Goal: Transaction & Acquisition: Download file/media

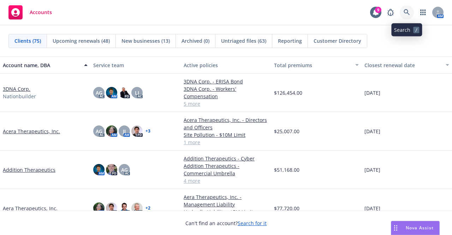
click at [406, 13] on icon at bounding box center [407, 12] width 6 height 6
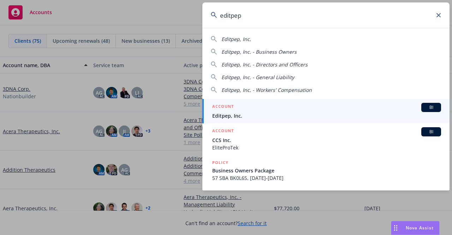
type input "editpep"
click at [304, 115] on span "Editpep, Inc." at bounding box center [326, 115] width 229 height 7
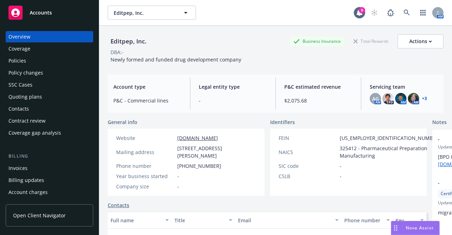
click at [48, 72] on div "Policy changes" at bounding box center [49, 72] width 82 height 11
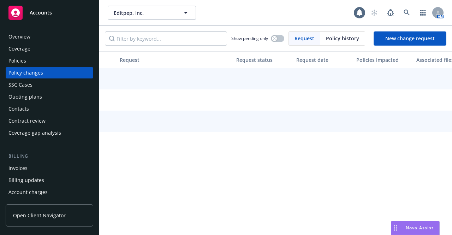
click at [38, 61] on div "Policies" at bounding box center [49, 60] width 82 height 11
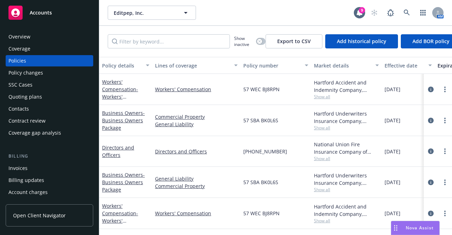
scroll to position [4, 0]
click at [115, 209] on link "Workers' Compensation - Workers' Compensation" at bounding box center [120, 216] width 36 height 29
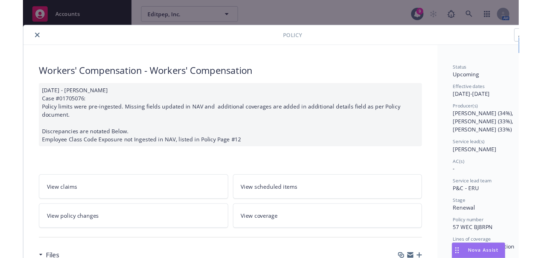
scroll to position [83, 0]
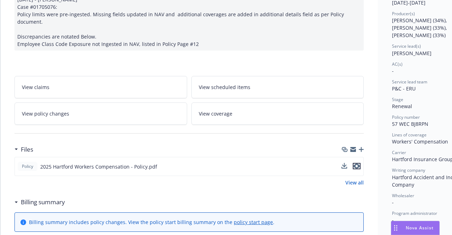
click at [356, 163] on icon "preview file" at bounding box center [356, 165] width 6 height 5
click at [344, 163] on icon "download file" at bounding box center [345, 166] width 6 height 6
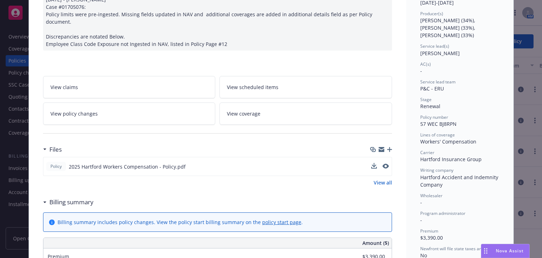
scroll to position [0, 0]
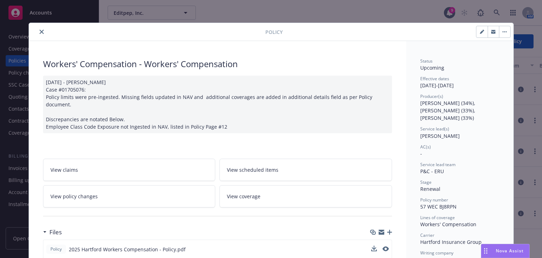
click at [40, 33] on icon "close" at bounding box center [42, 32] width 4 height 4
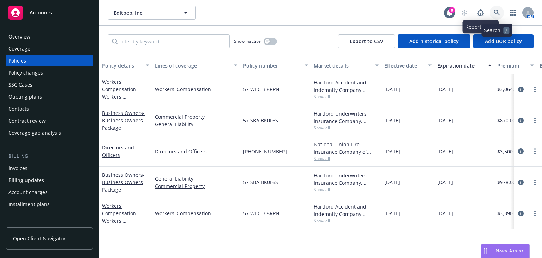
click at [452, 10] on icon at bounding box center [497, 13] width 6 height 6
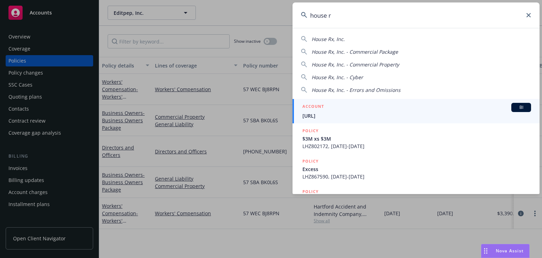
click at [390, 39] on div "House Rx, Inc." at bounding box center [416, 38] width 230 height 7
type input "House Rx, Inc."
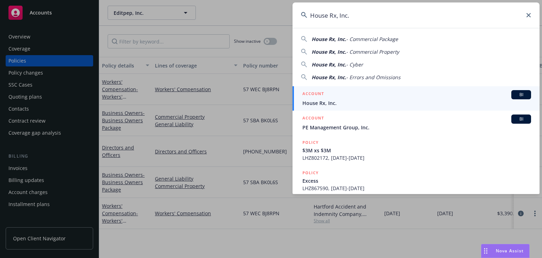
click at [347, 101] on span "House Rx, Inc." at bounding box center [417, 102] width 229 height 7
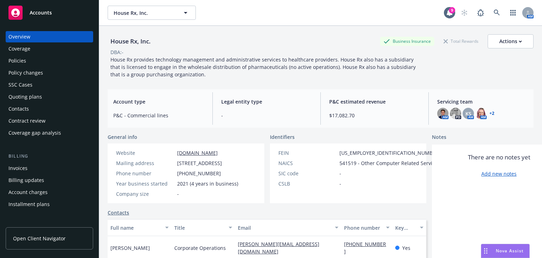
click at [54, 62] on div "Policies" at bounding box center [49, 60] width 82 height 11
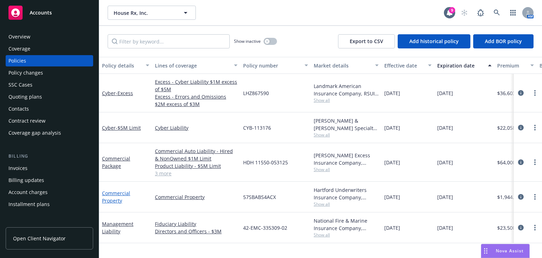
click at [120, 194] on link "Commercial Property" at bounding box center [116, 197] width 28 height 14
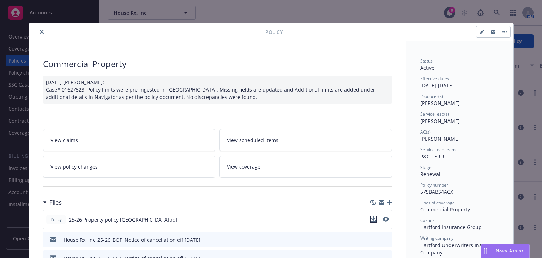
click at [371, 217] on icon "download file" at bounding box center [374, 219] width 6 height 6
click at [40, 30] on icon "close" at bounding box center [42, 32] width 4 height 4
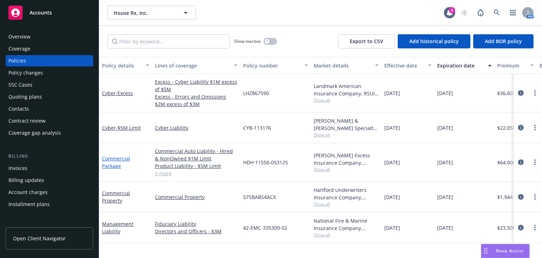
click at [119, 159] on link "Commercial Package" at bounding box center [116, 162] width 28 height 14
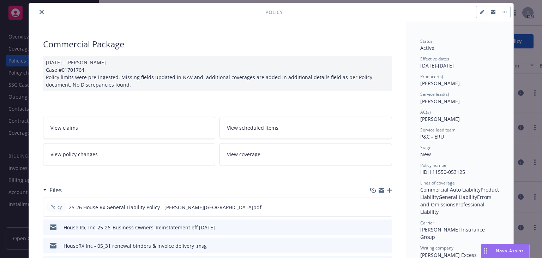
scroll to position [19, 0]
click at [371, 205] on icon "download file" at bounding box center [374, 207] width 6 height 6
click at [37, 13] on button "close" at bounding box center [41, 12] width 8 height 8
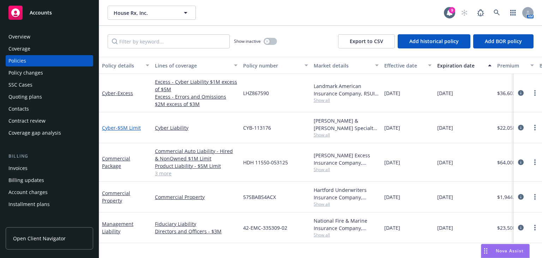
click at [130, 129] on span "- $5M Limit" at bounding box center [128, 127] width 25 height 7
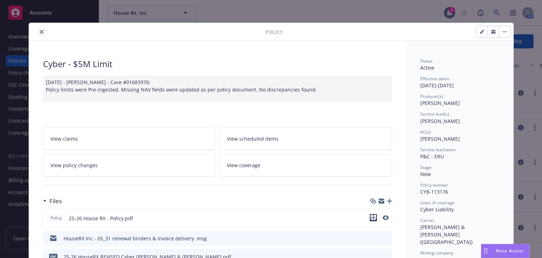
click at [371, 217] on icon "download file" at bounding box center [373, 217] width 5 height 4
click at [41, 31] on button "close" at bounding box center [41, 32] width 8 height 8
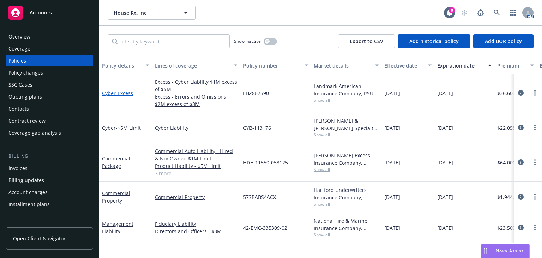
click at [117, 94] on span "- Excess" at bounding box center [124, 93] width 17 height 7
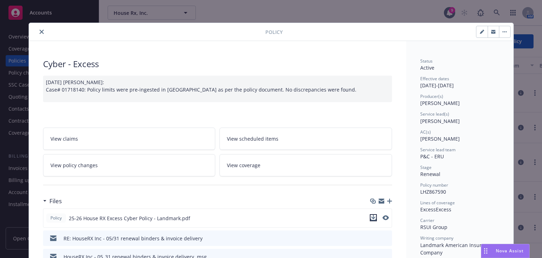
click at [371, 216] on icon "download file" at bounding box center [374, 218] width 6 height 6
click at [41, 33] on icon "close" at bounding box center [42, 32] width 4 height 4
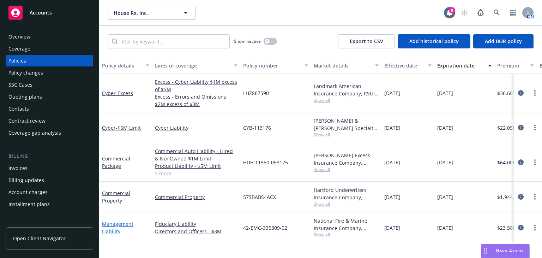
click at [114, 225] on link "Management Liability" at bounding box center [117, 227] width 31 height 14
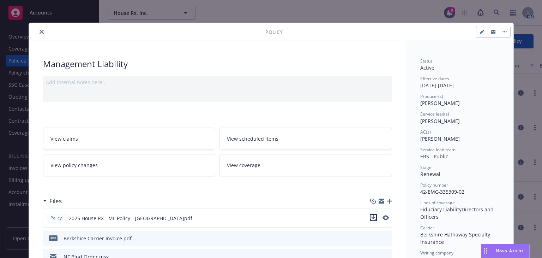
click at [371, 216] on icon "download file" at bounding box center [374, 218] width 6 height 6
click at [42, 30] on button "close" at bounding box center [41, 32] width 8 height 8
